Goal: Information Seeking & Learning: Compare options

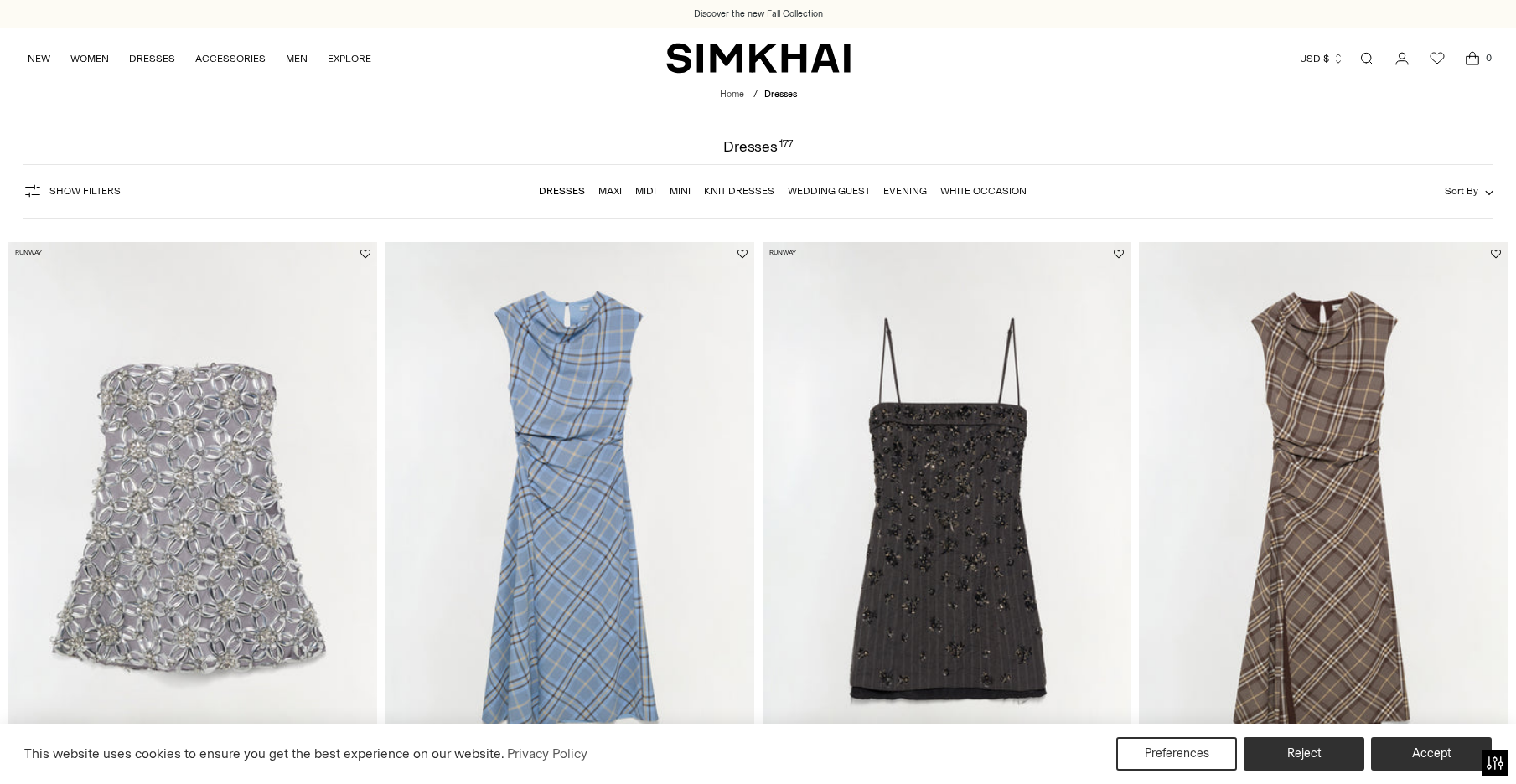
scroll to position [261, 0]
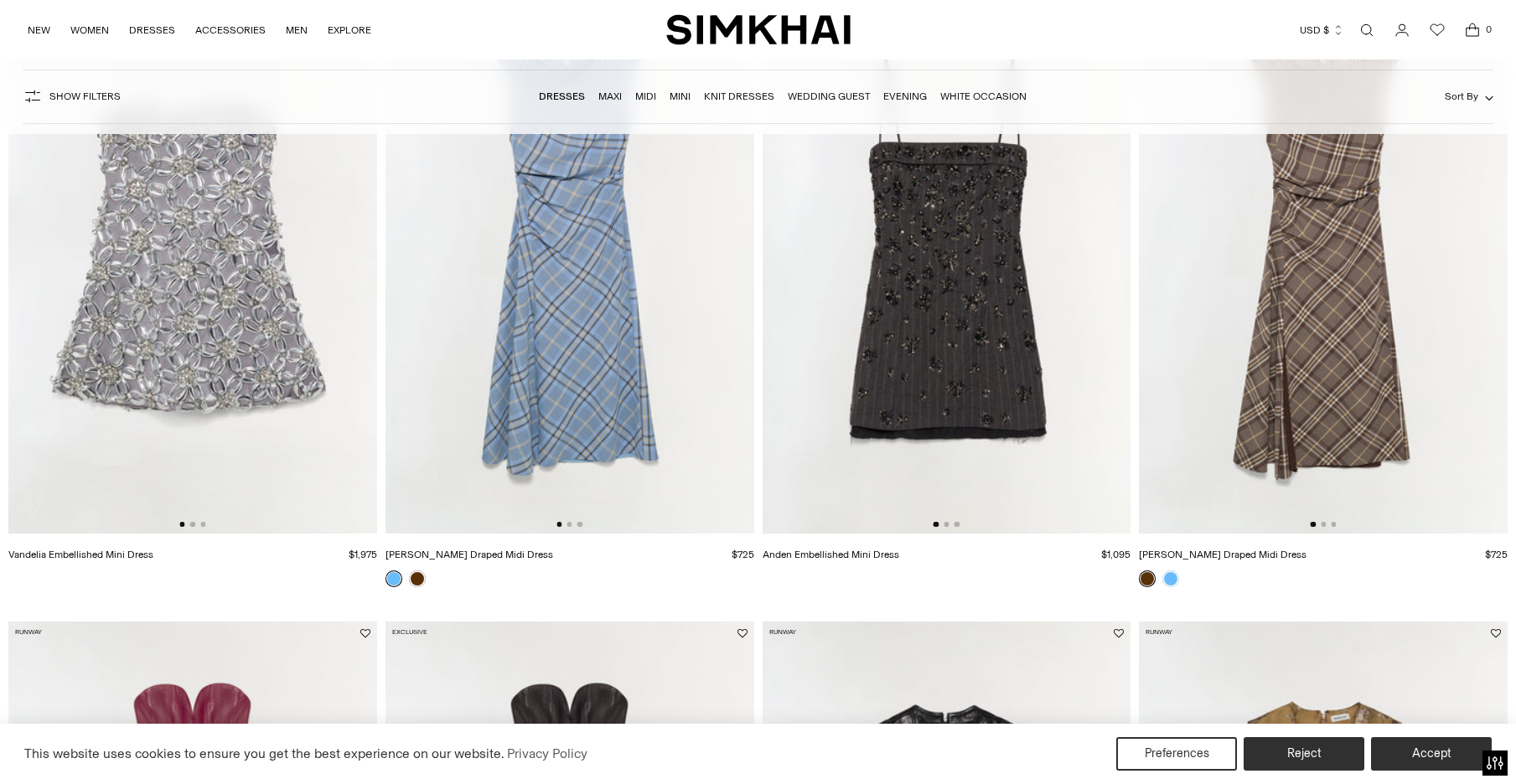
click at [582, 259] on img at bounding box center [570, 258] width 369 height 553
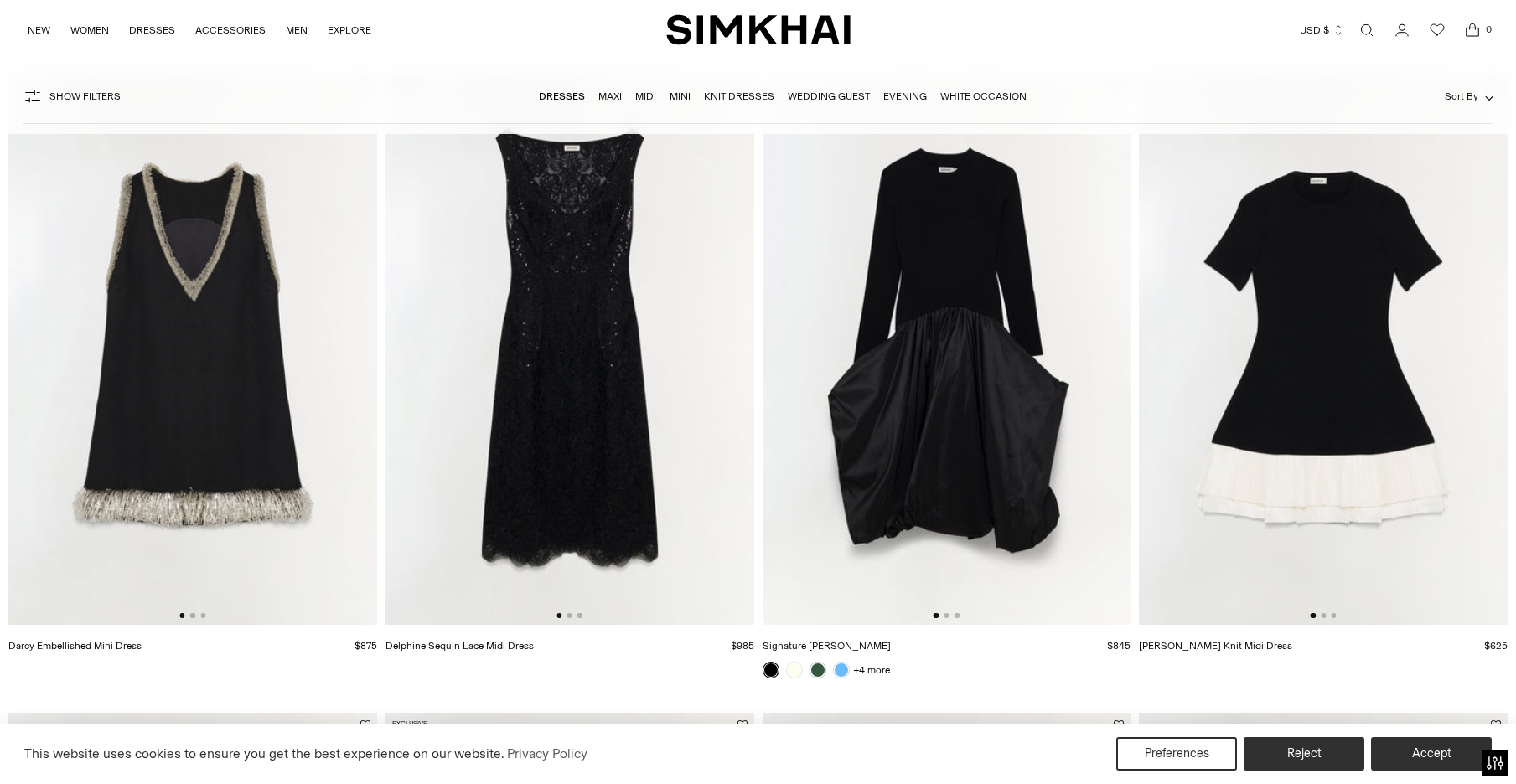
scroll to position [2104, 0]
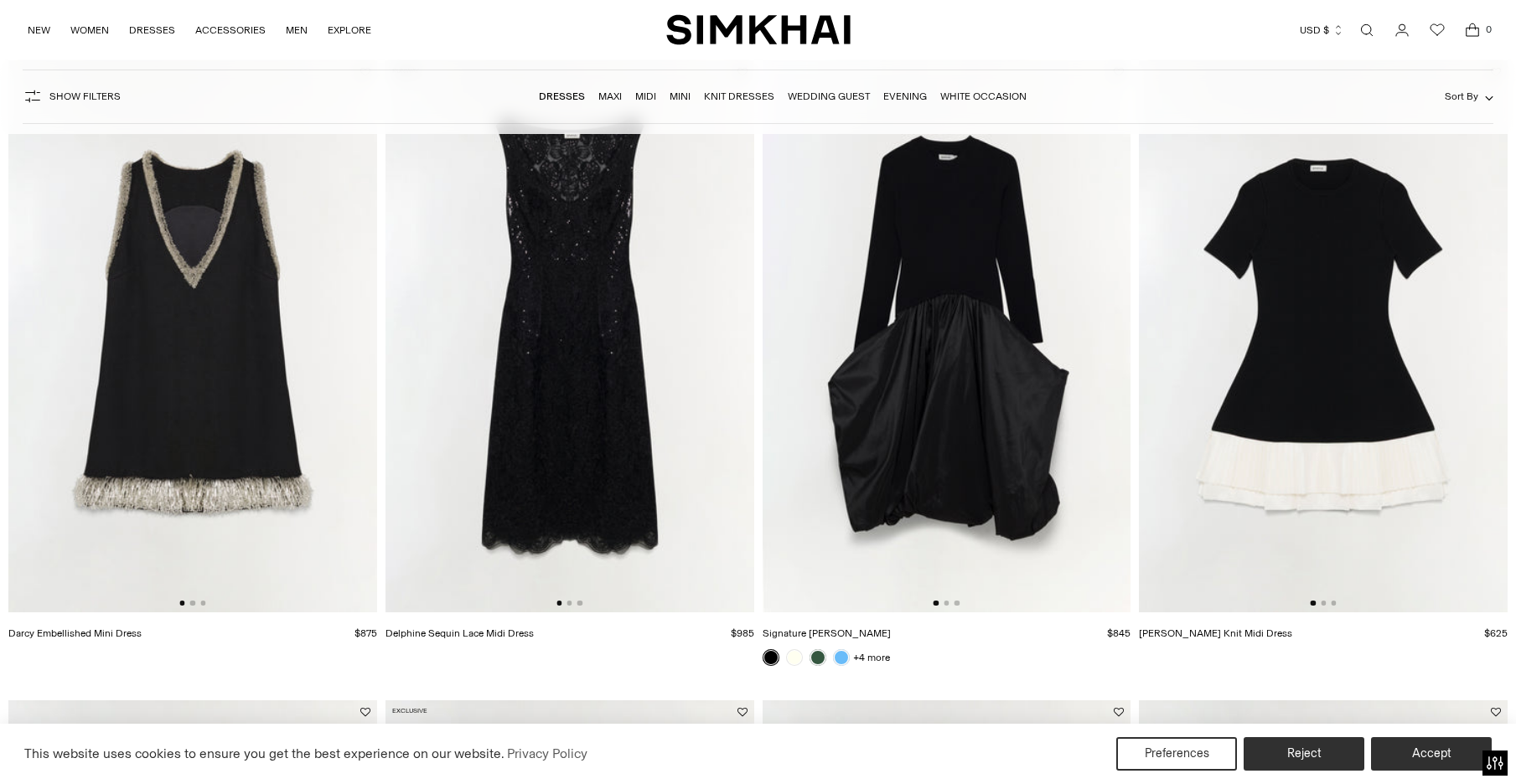
click at [1002, 257] on img at bounding box center [947, 337] width 369 height 553
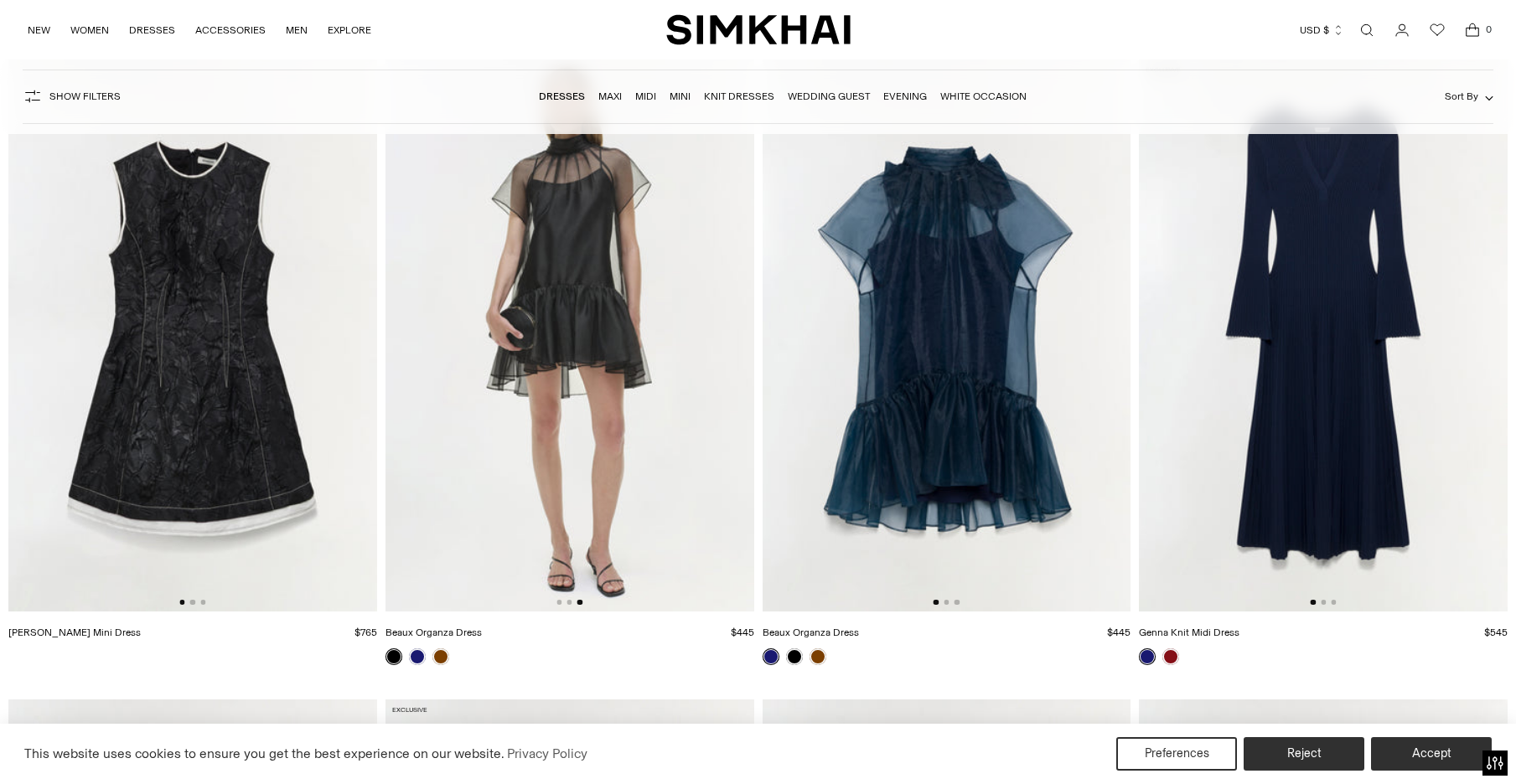
scroll to position [3977, 0]
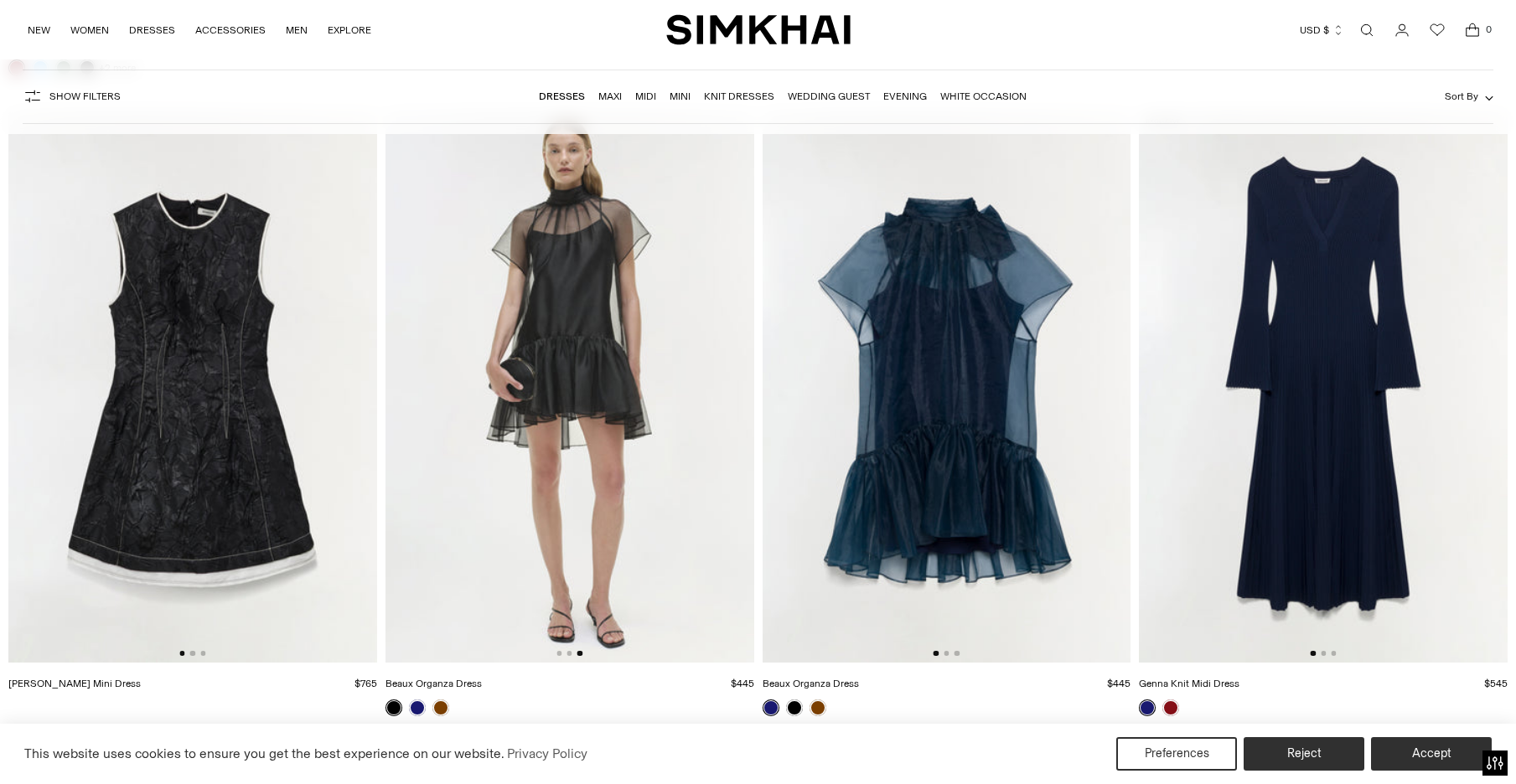
click at [559, 285] on img at bounding box center [570, 387] width 369 height 553
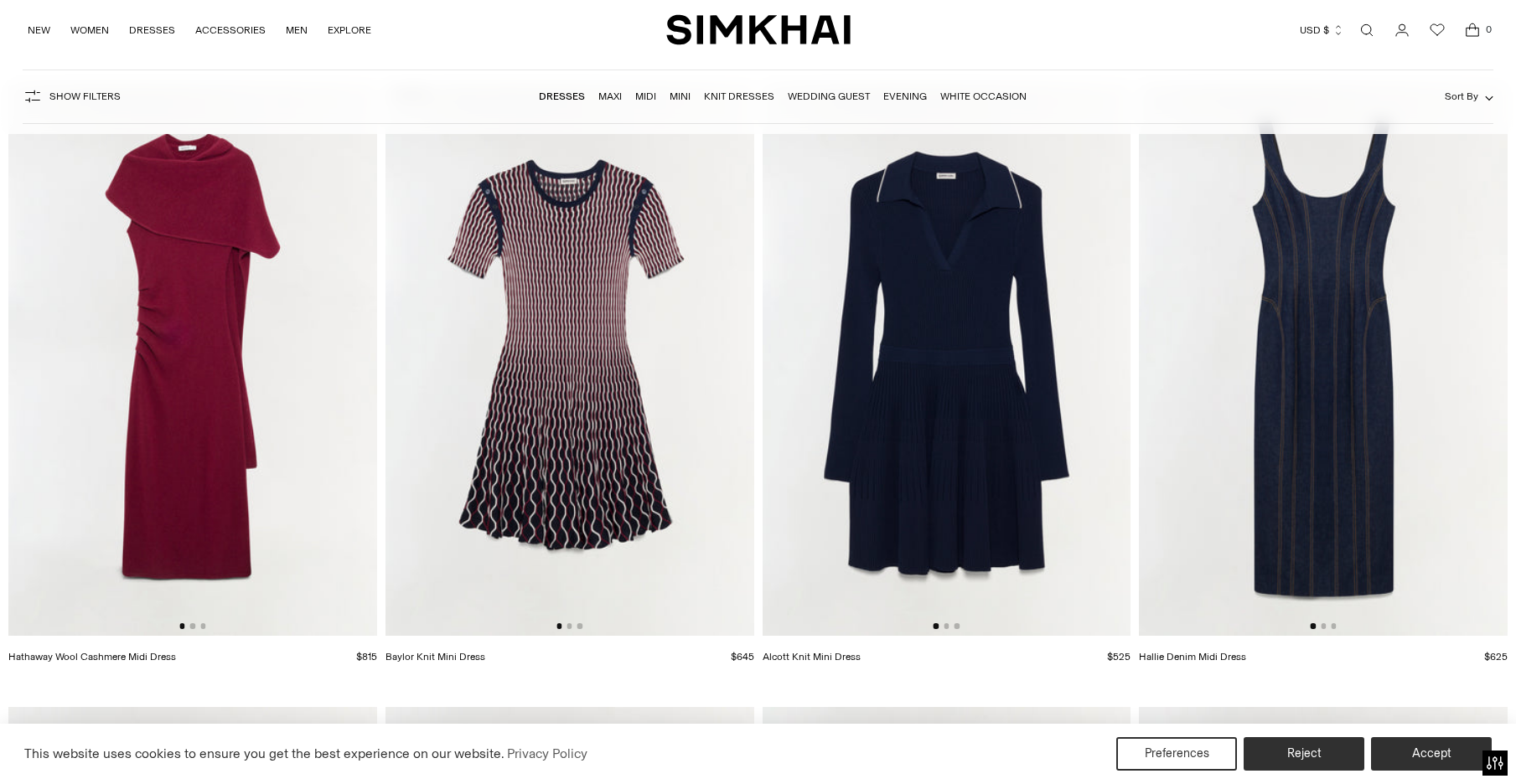
scroll to position [4644, 0]
click at [550, 274] on img at bounding box center [570, 360] width 369 height 553
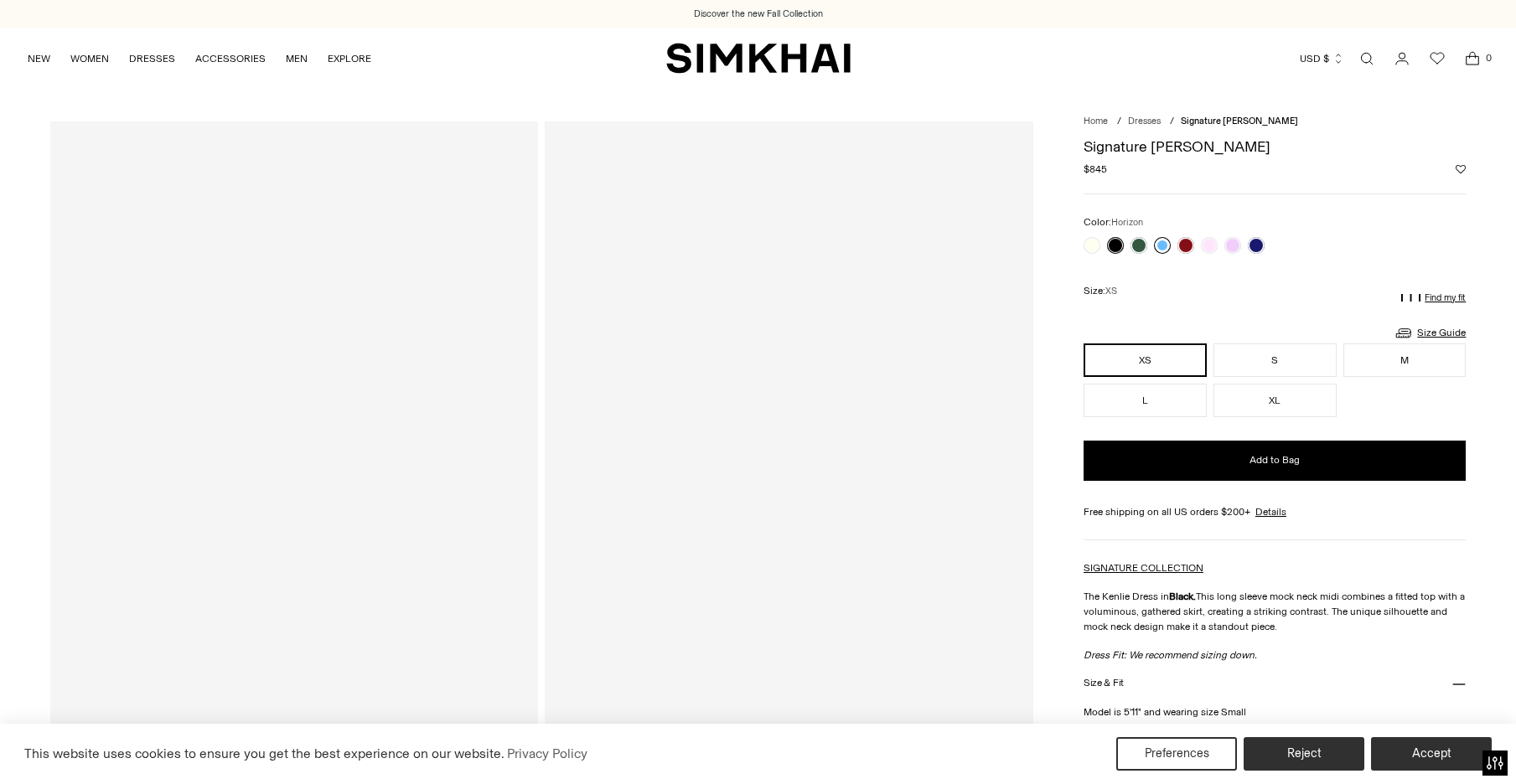
click at [1161, 247] on link at bounding box center [1162, 245] width 17 height 17
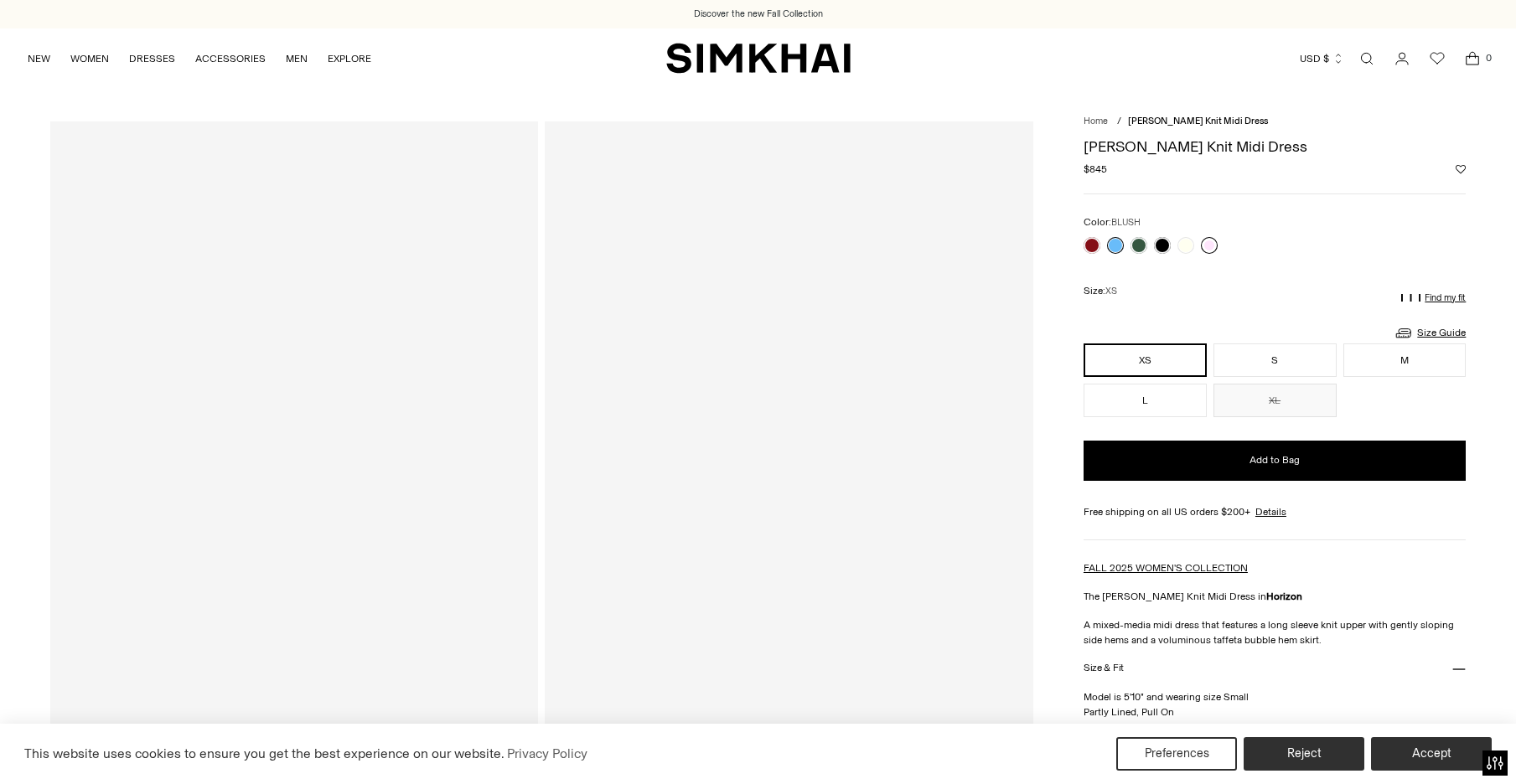
click at [1209, 247] on link at bounding box center [1209, 245] width 17 height 17
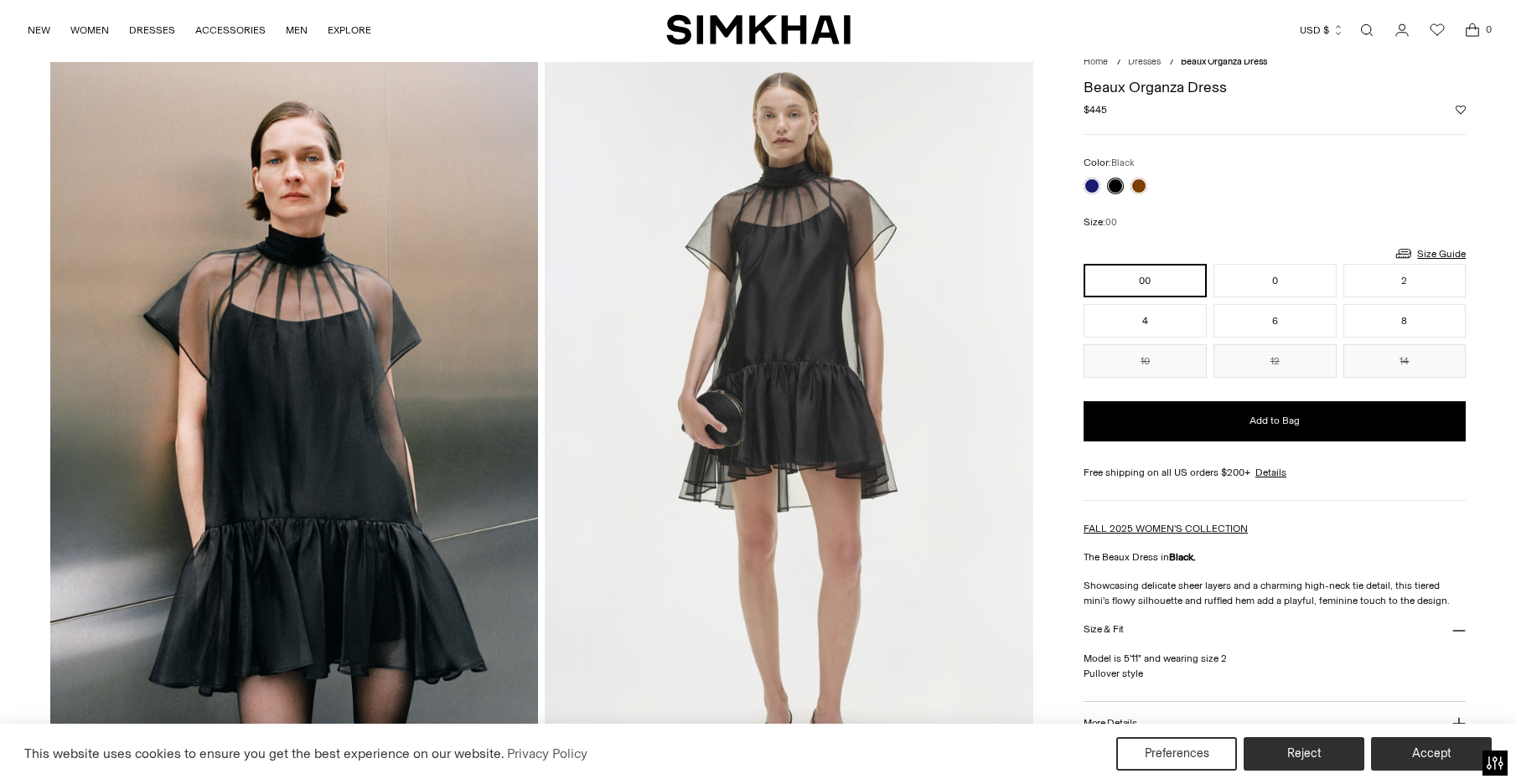
scroll to position [61, 0]
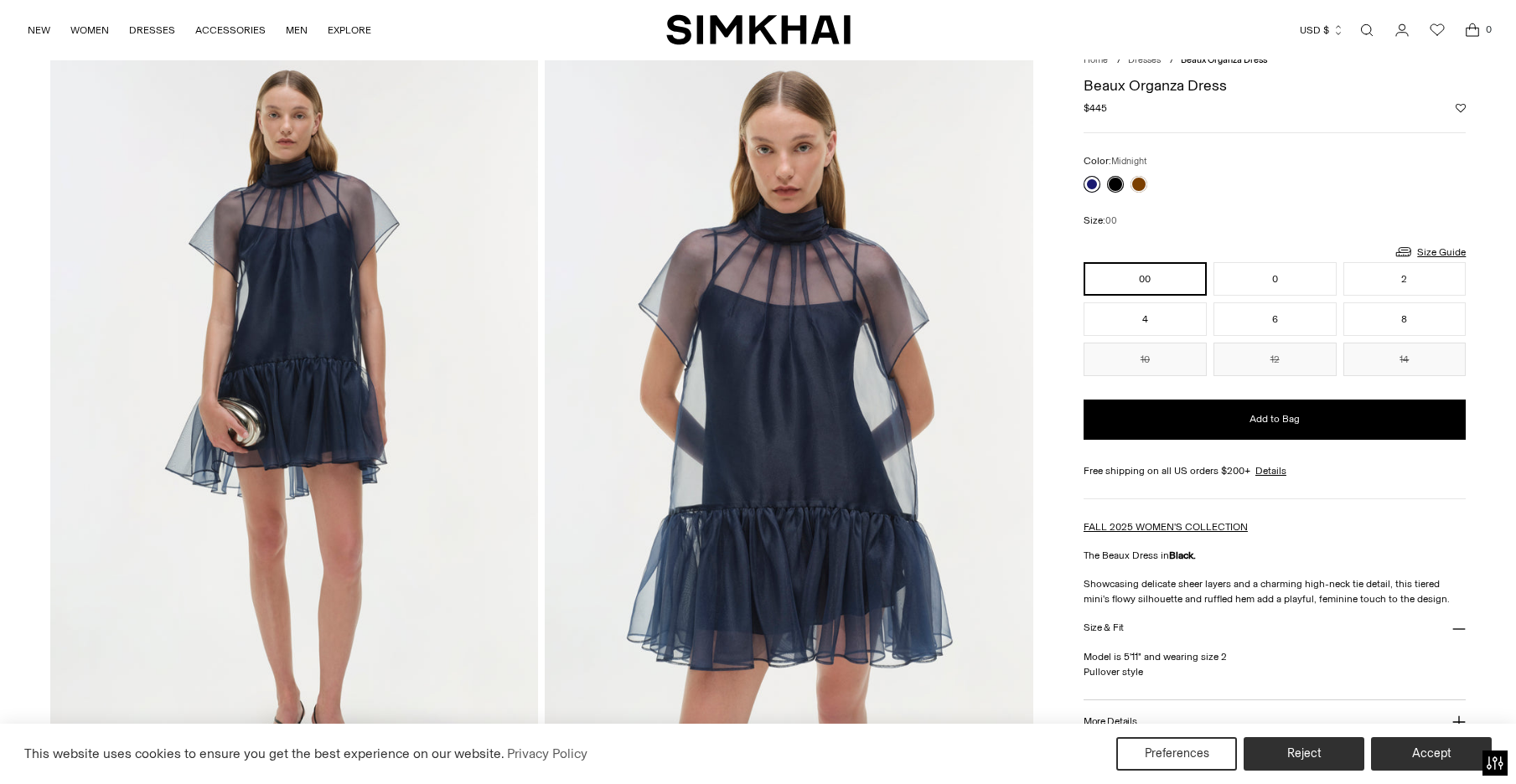
click at [1089, 185] on link at bounding box center [1092, 185] width 17 height 17
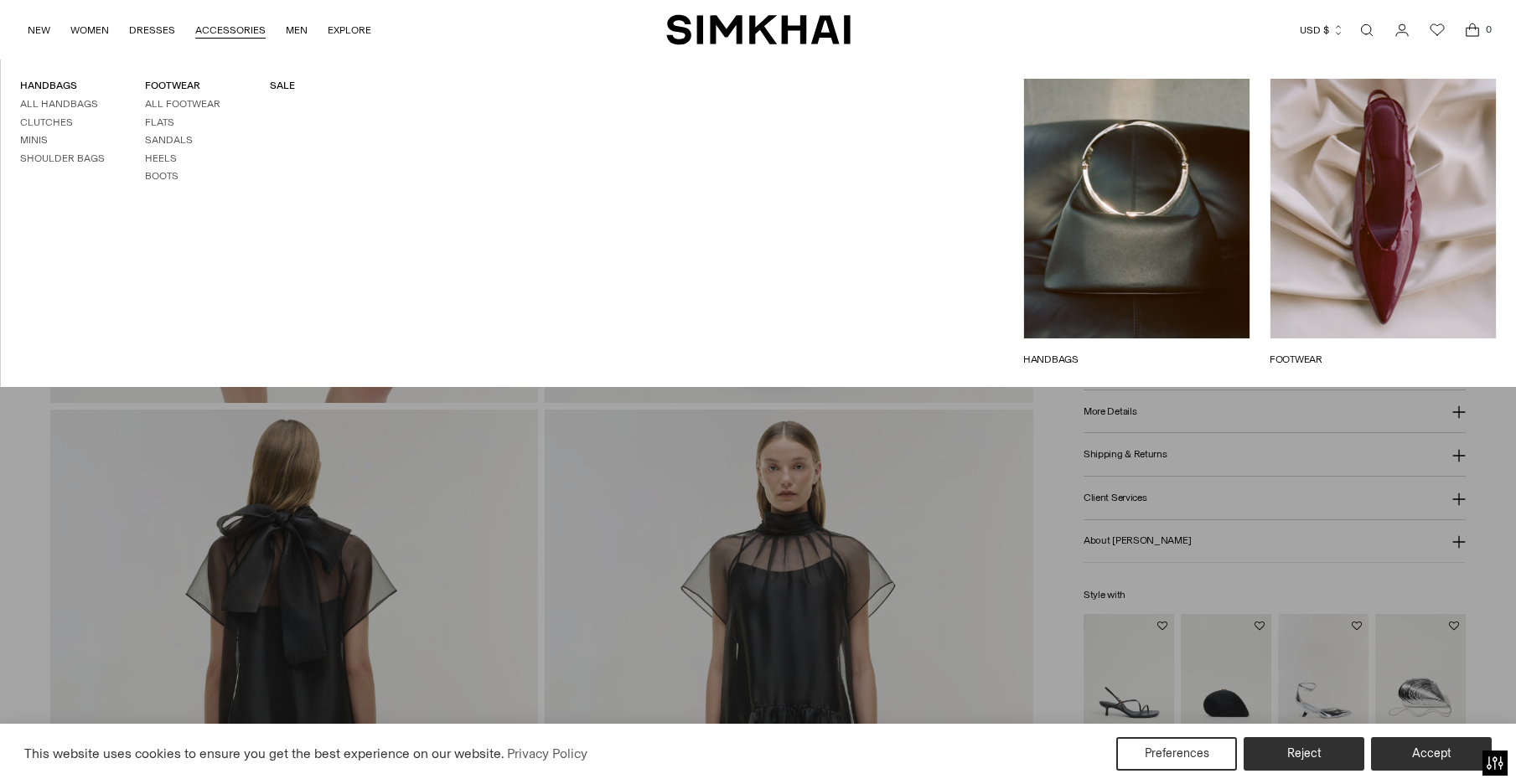
scroll to position [1244, 0]
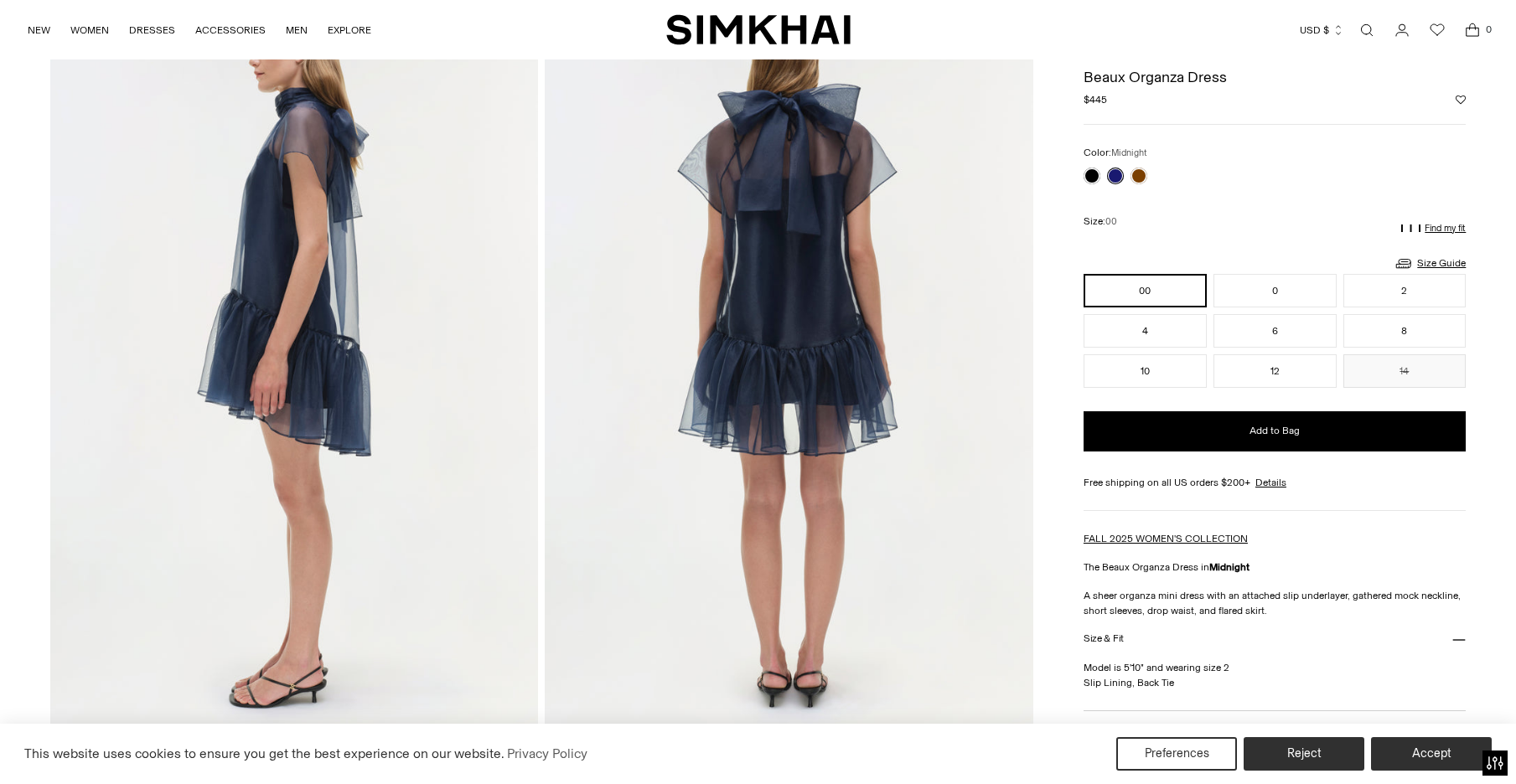
scroll to position [821, 0]
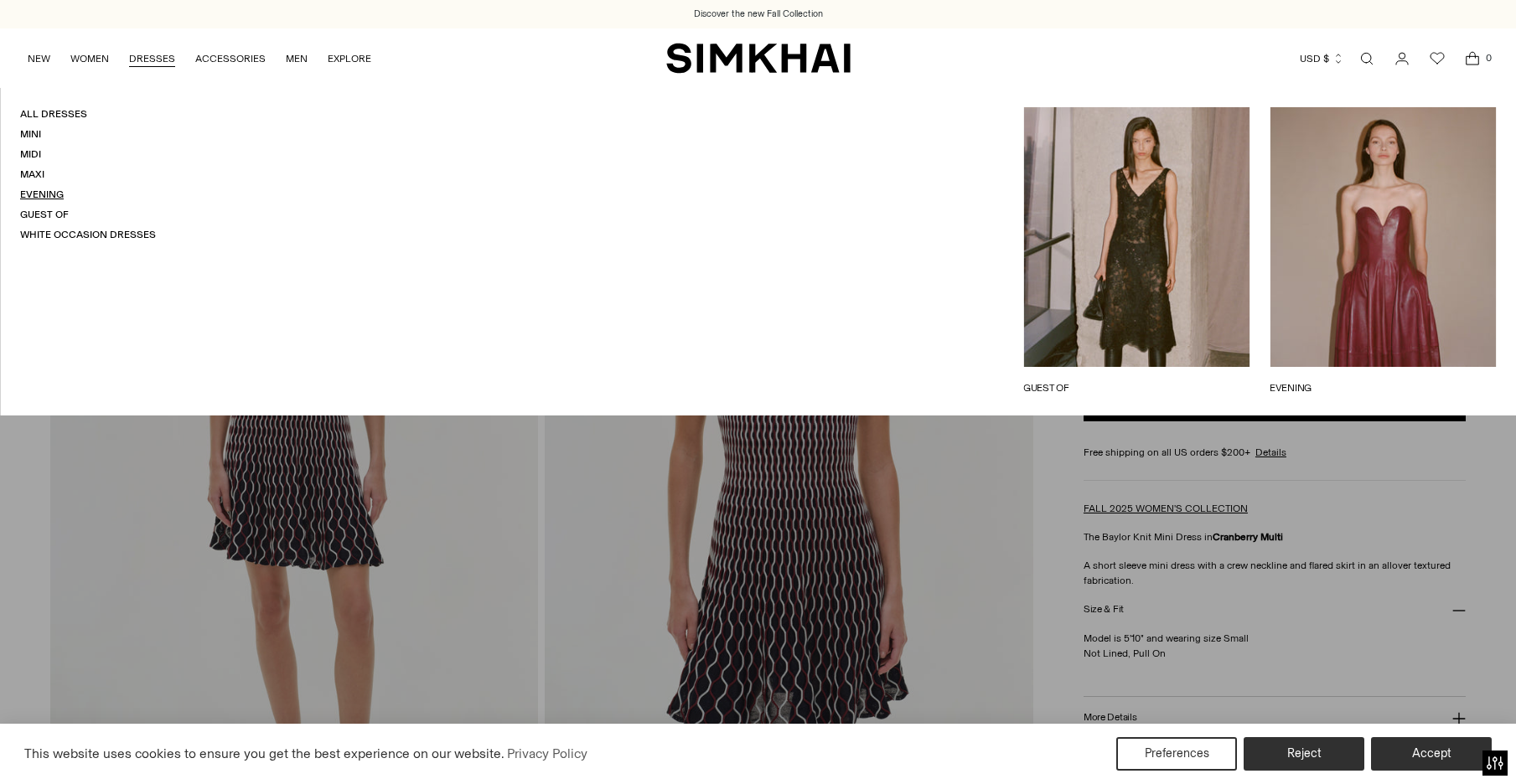
click at [30, 189] on link "Evening" at bounding box center [41, 194] width 43 height 12
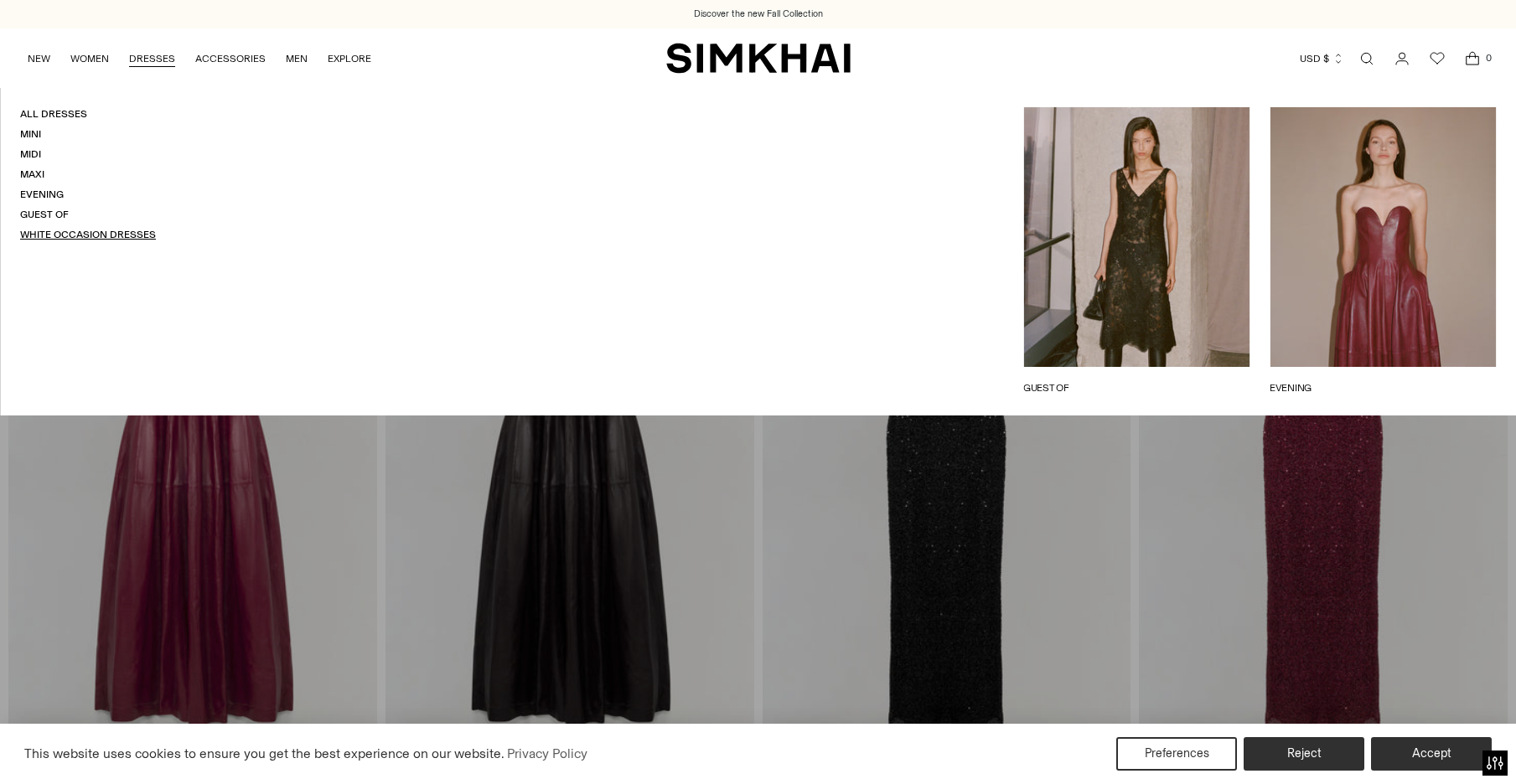
click at [80, 230] on link "White Occasion Dresses" at bounding box center [87, 234] width 136 height 12
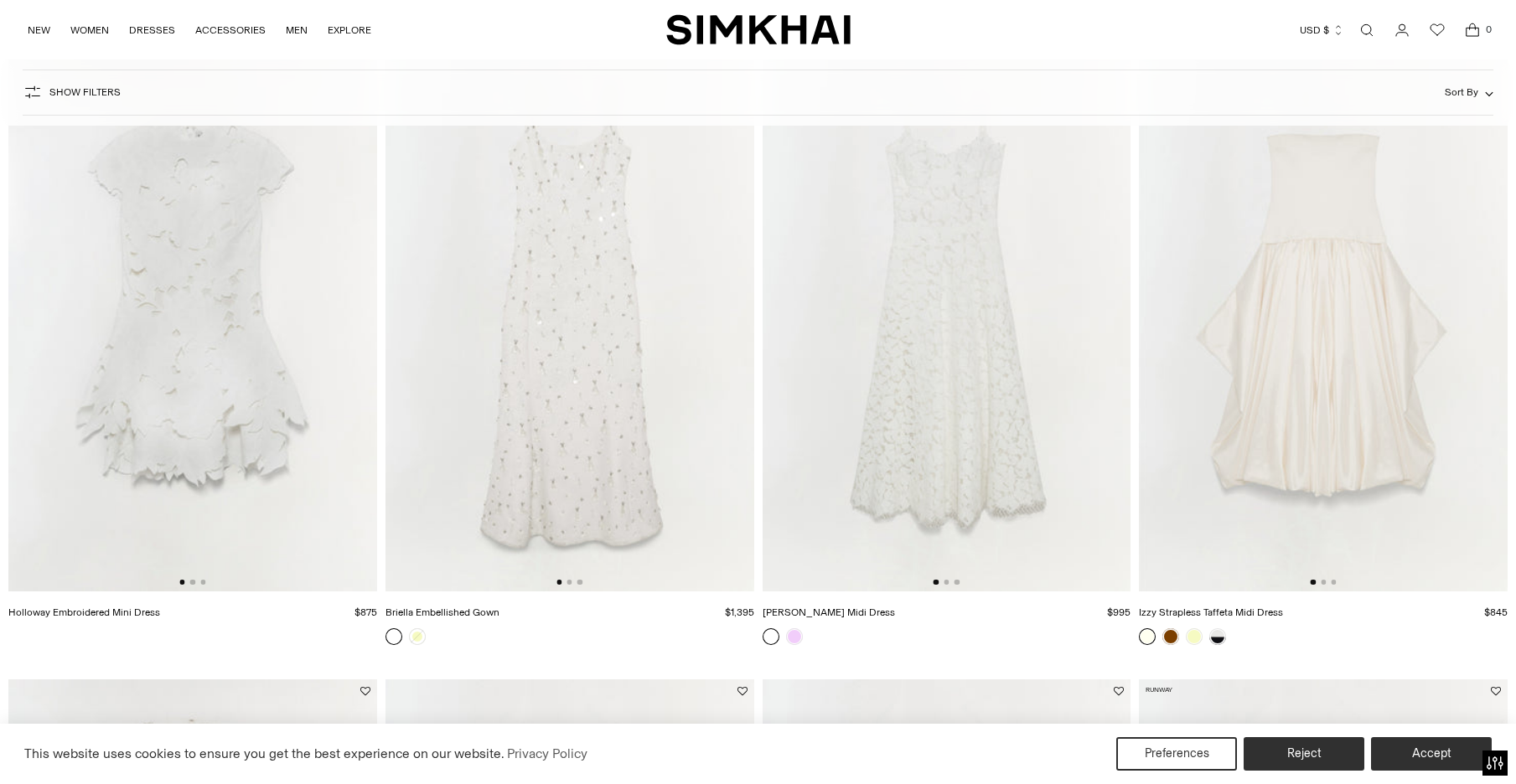
scroll to position [909, 0]
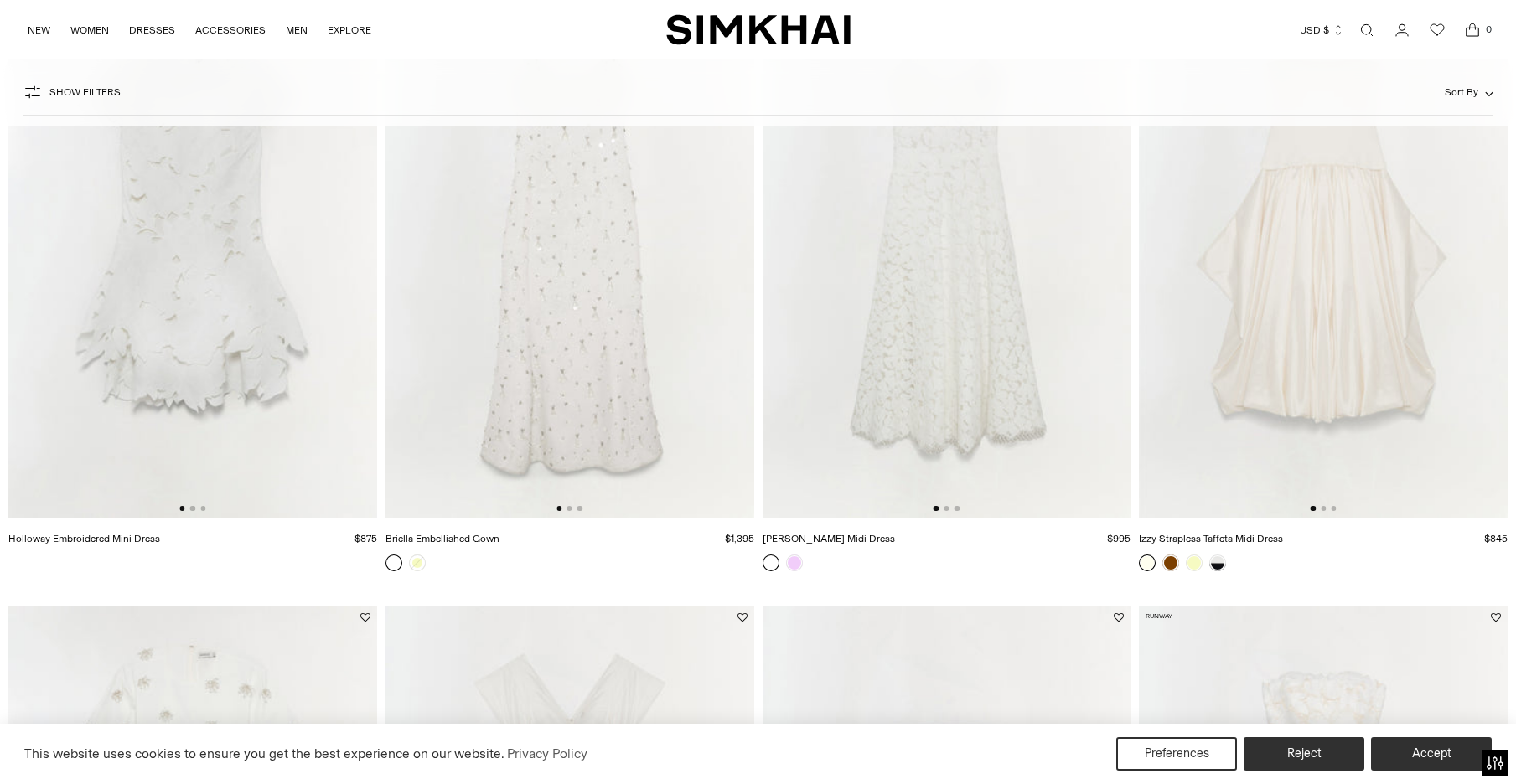
click at [1373, 285] on img at bounding box center [1323, 241] width 369 height 553
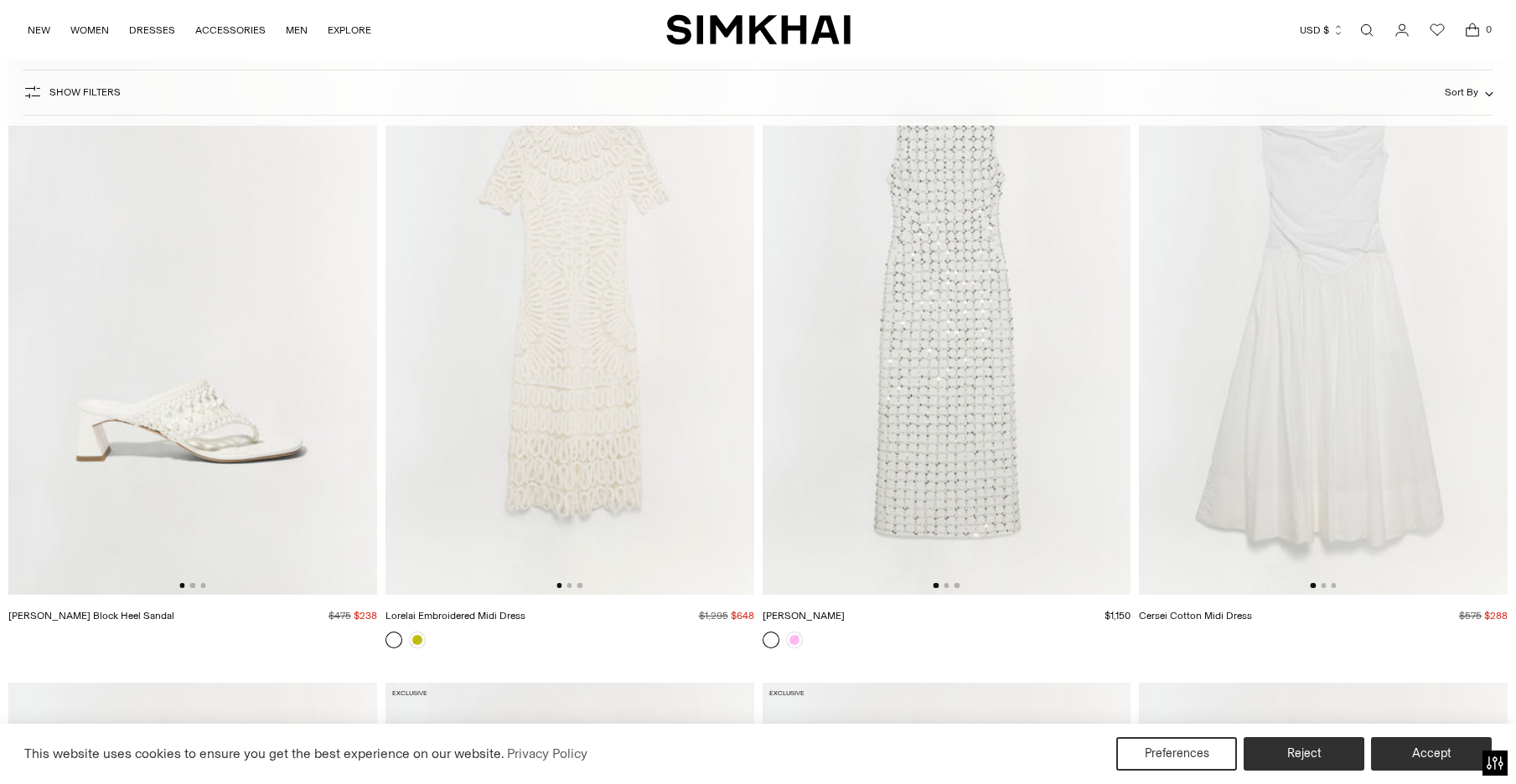
scroll to position [4206, 0]
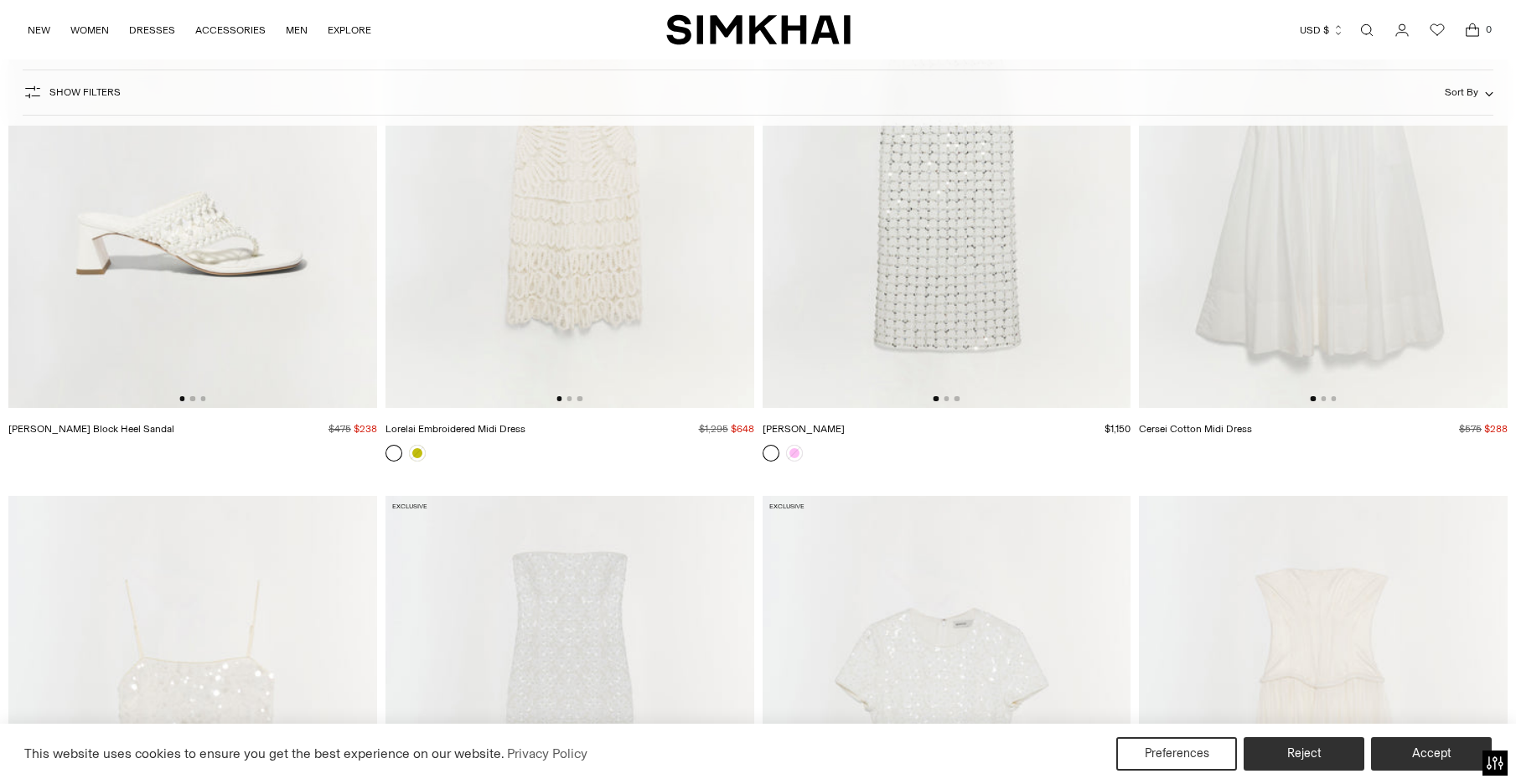
click at [916, 246] on img at bounding box center [947, 132] width 369 height 553
